Goal: Complete application form

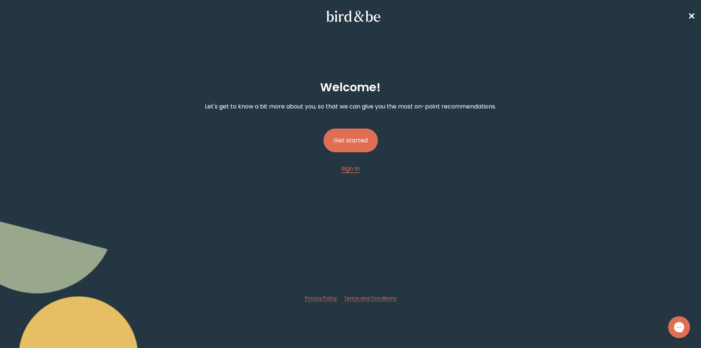
click at [356, 133] on button "Get started" at bounding box center [351, 141] width 54 height 24
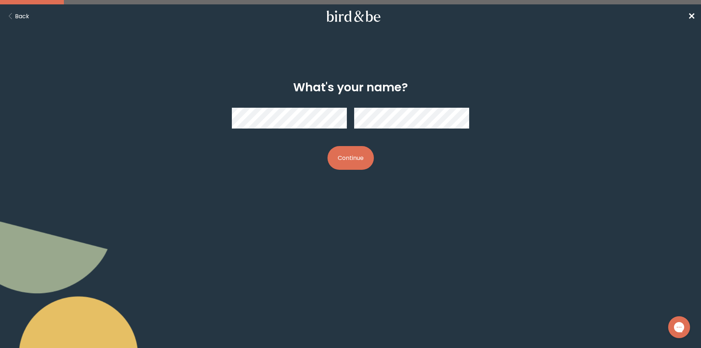
click at [340, 150] on button "Continue" at bounding box center [351, 158] width 46 height 24
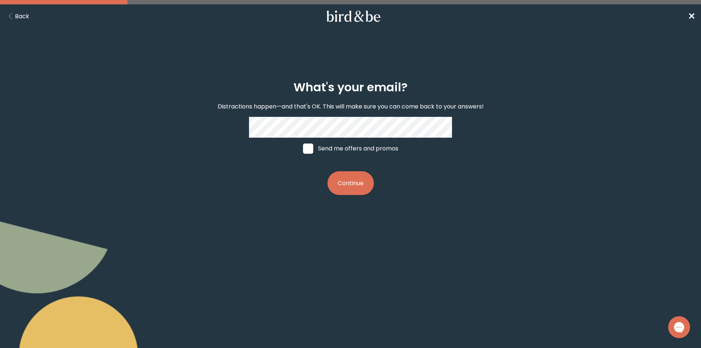
click at [347, 181] on button "Continue" at bounding box center [351, 183] width 46 height 24
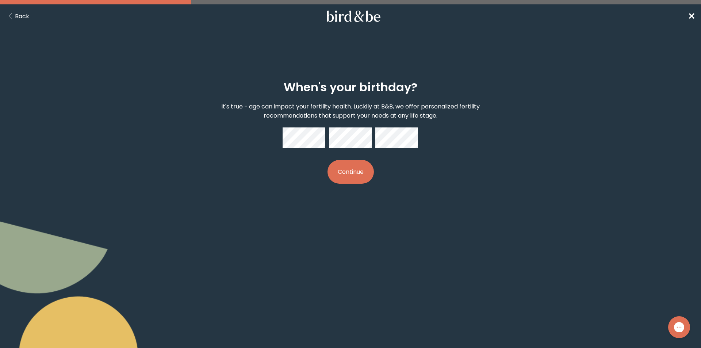
click at [311, 191] on div "When's your birthday? It's true - age can impact your fertility health. Luckily…" at bounding box center [350, 132] width 339 height 127
click at [347, 168] on button "Continue" at bounding box center [351, 172] width 46 height 24
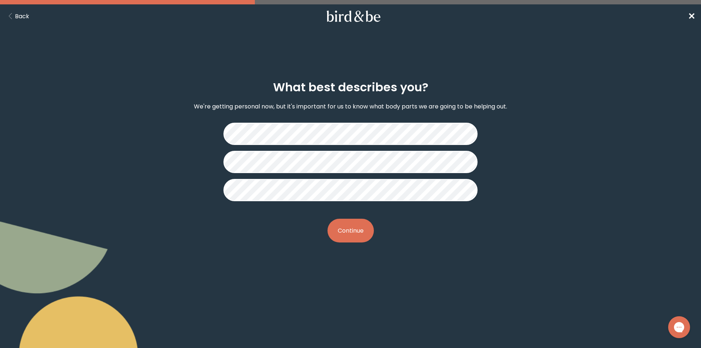
click at [361, 226] on button "Continue" at bounding box center [351, 231] width 46 height 24
click at [347, 226] on button "Continue" at bounding box center [351, 231] width 46 height 24
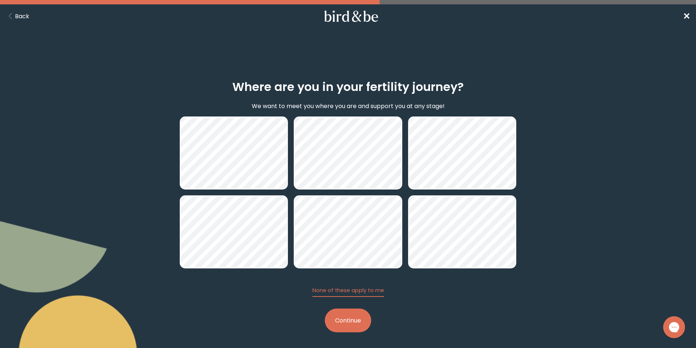
click at [343, 315] on button "Continue" at bounding box center [348, 321] width 46 height 24
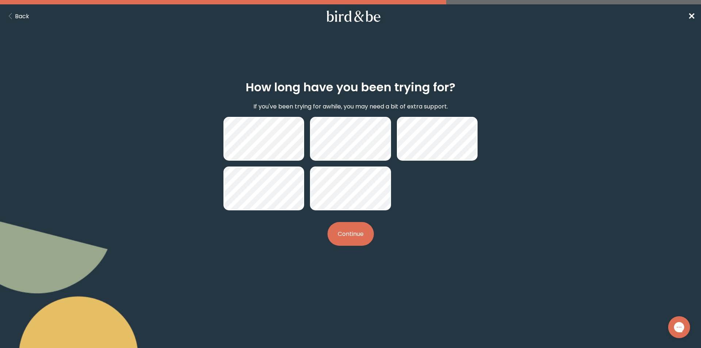
click at [326, 244] on div "How long have you been trying for? If you've been trying for awhile, you may ne…" at bounding box center [350, 163] width 339 height 189
click at [349, 229] on button "Continue" at bounding box center [351, 234] width 46 height 24
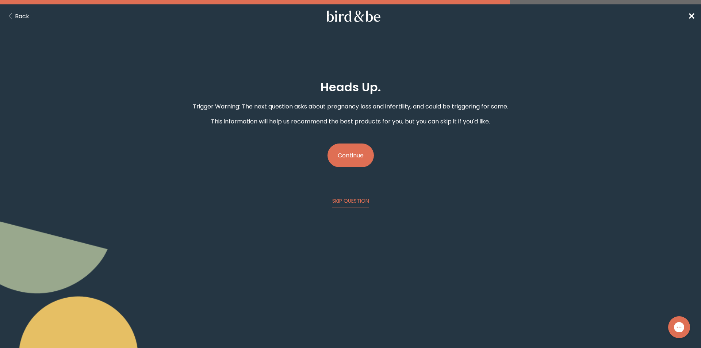
click at [366, 155] on button "Continue" at bounding box center [351, 156] width 46 height 24
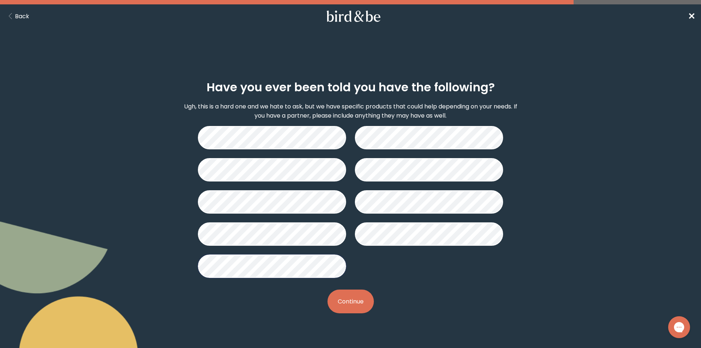
click at [345, 295] on button "Continue" at bounding box center [351, 302] width 46 height 24
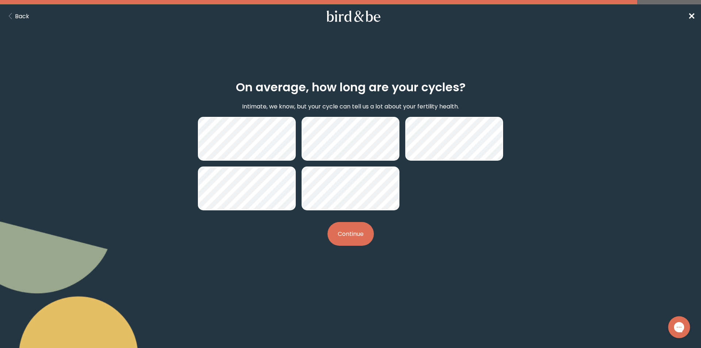
click at [356, 234] on button "Continue" at bounding box center [351, 234] width 46 height 24
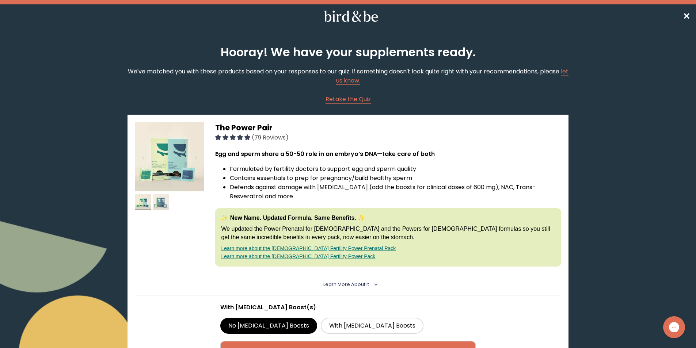
click at [164, 201] on img at bounding box center [161, 202] width 16 height 16
click at [175, 152] on img at bounding box center [169, 156] width 69 height 69
click at [365, 284] on span "Learn More About it" at bounding box center [346, 284] width 46 height 6
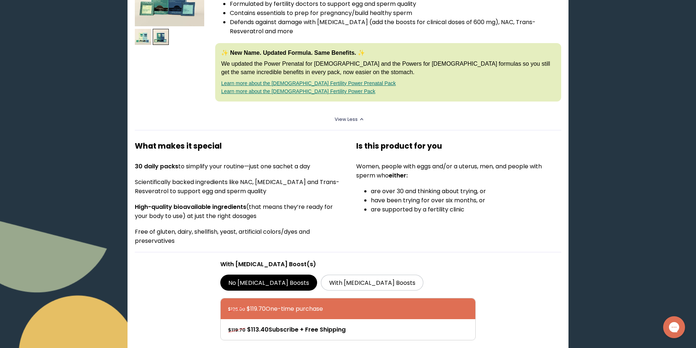
scroll to position [183, 0]
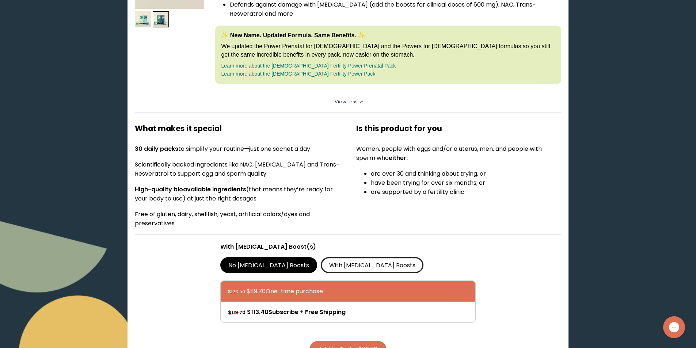
click at [329, 261] on label "With [MEDICAL_DATA] Boosts" at bounding box center [372, 265] width 103 height 16
click at [0, 0] on input "With [MEDICAL_DATA] Boosts" at bounding box center [0, 0] width 0 height 0
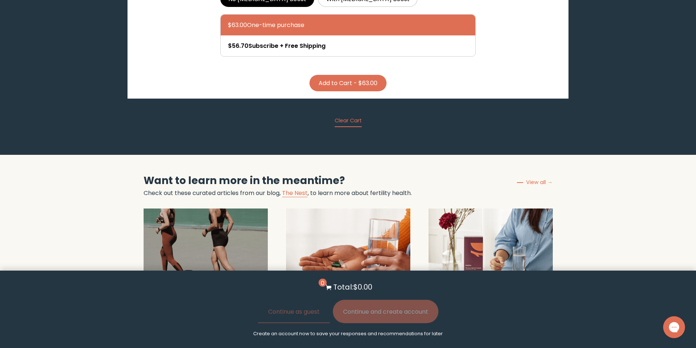
scroll to position [2082, 0]
